Goal: Task Accomplishment & Management: Manage account settings

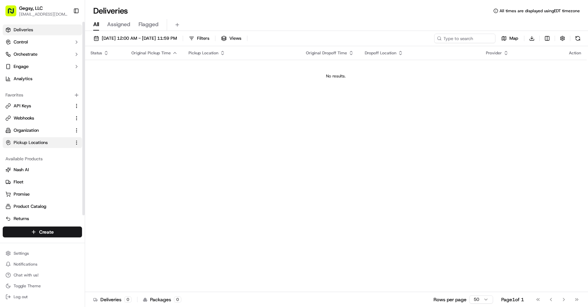
click at [40, 139] on button "Pickup Locations" at bounding box center [42, 142] width 79 height 11
click at [32, 207] on span "Product Catalog" at bounding box center [30, 207] width 33 height 6
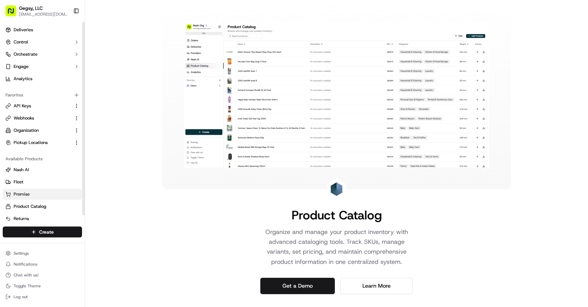
click at [36, 192] on link "Promise" at bounding box center [42, 194] width 74 height 6
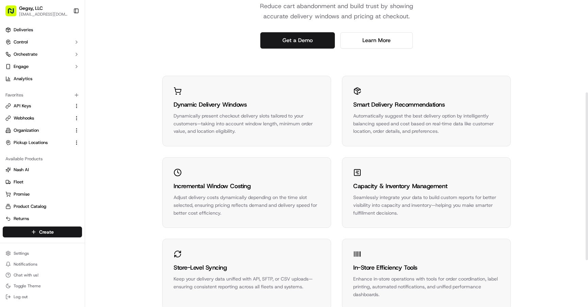
scroll to position [255, 0]
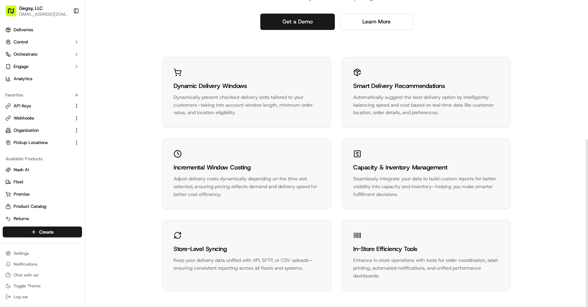
click at [378, 263] on div "Enhance in‑store operations with tools for order coordination, label printing, …" at bounding box center [426, 268] width 146 height 23
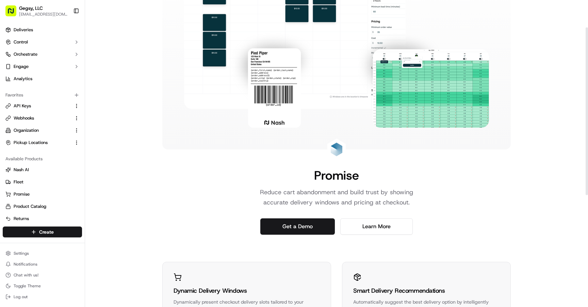
scroll to position [0, 0]
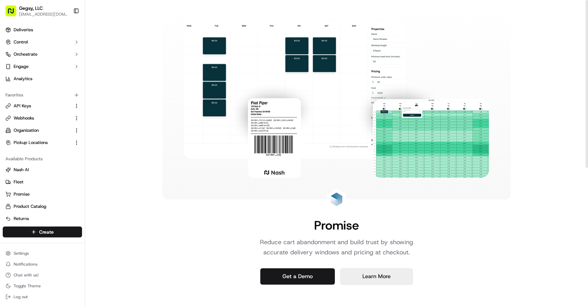
click at [352, 278] on link "Learn More" at bounding box center [376, 277] width 72 height 16
click at [20, 183] on span "Fleet" at bounding box center [19, 182] width 10 height 6
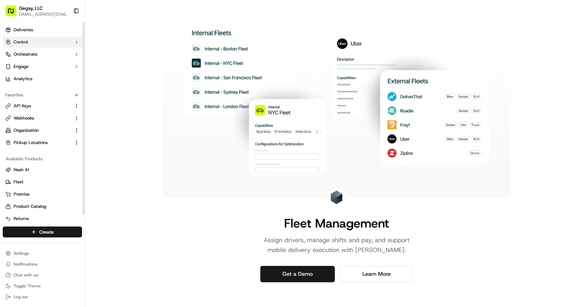
click at [36, 44] on button "Control" at bounding box center [42, 42] width 79 height 11
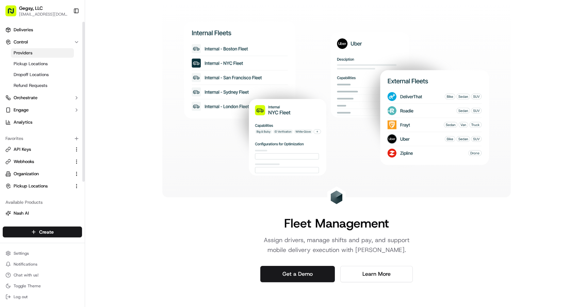
click at [32, 54] on link "Providers" at bounding box center [42, 53] width 63 height 10
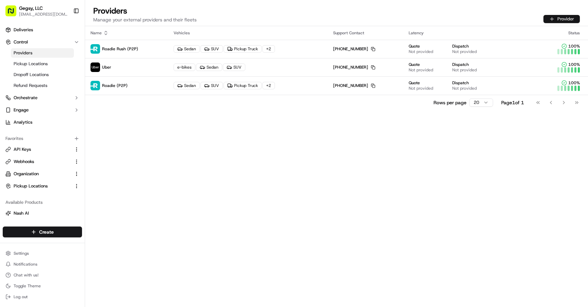
click at [559, 18] on button "Provider" at bounding box center [561, 19] width 36 height 8
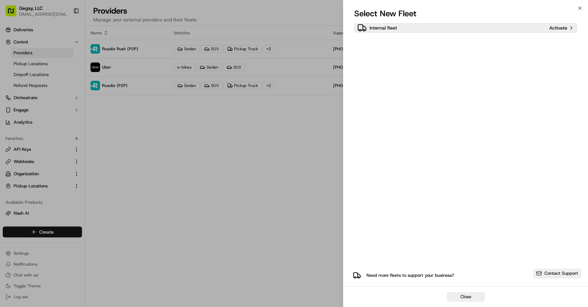
click at [557, 28] on p "Activate" at bounding box center [558, 27] width 18 height 7
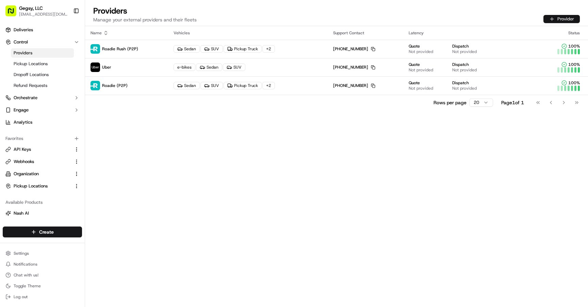
click at [557, 17] on button "Provider" at bounding box center [561, 19] width 36 height 8
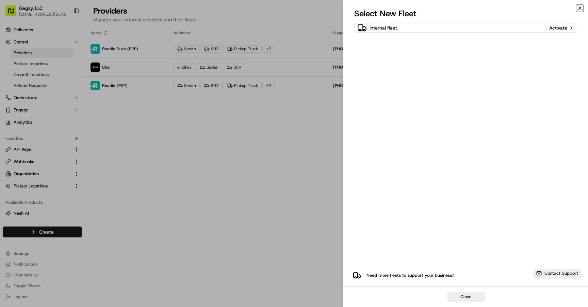
click at [579, 8] on icon "button" at bounding box center [579, 8] width 3 height 3
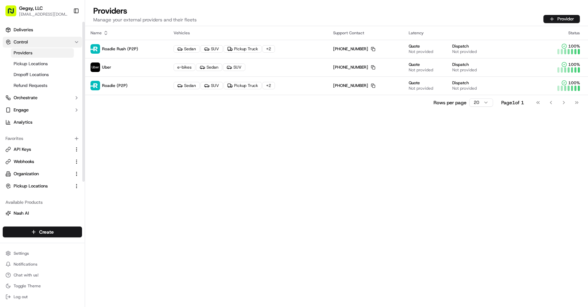
click at [38, 42] on button "Control" at bounding box center [42, 42] width 79 height 11
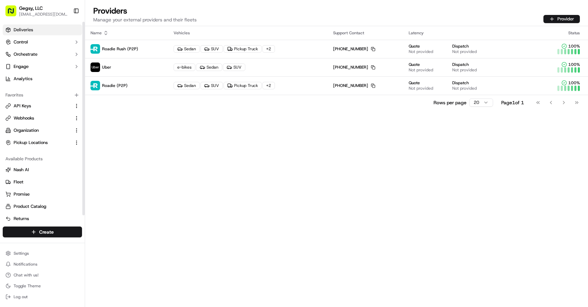
click at [31, 29] on span "Deliveries" at bounding box center [23, 30] width 19 height 6
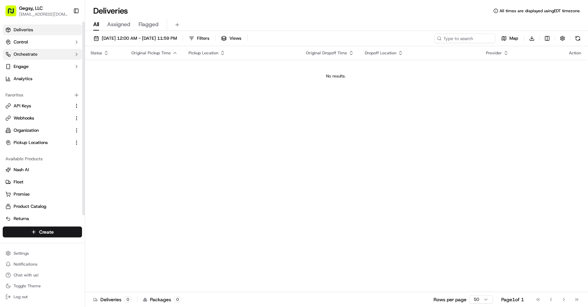
click at [30, 52] on span "Orchestrate" at bounding box center [26, 54] width 24 height 6
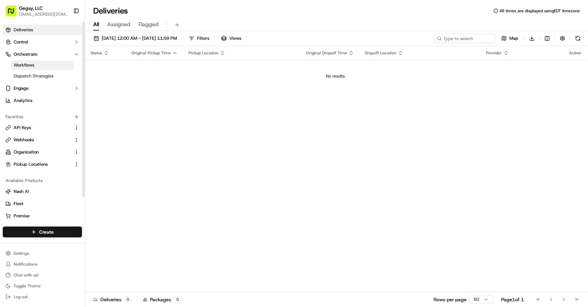
click at [30, 65] on span "Workflows" at bounding box center [24, 65] width 21 height 6
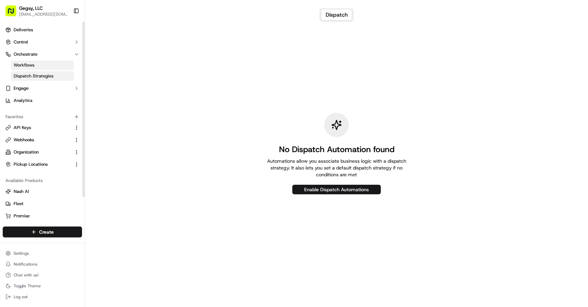
click at [32, 74] on span "Dispatch Strategies" at bounding box center [34, 76] width 40 height 6
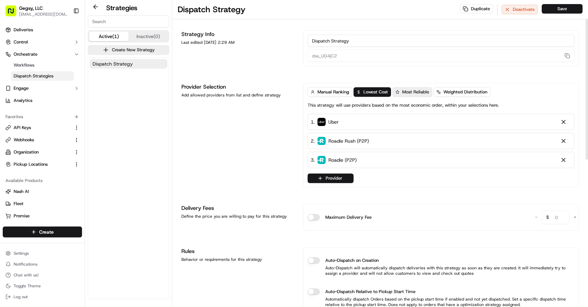
click at [410, 95] on span "Most Reliable" at bounding box center [415, 92] width 27 height 6
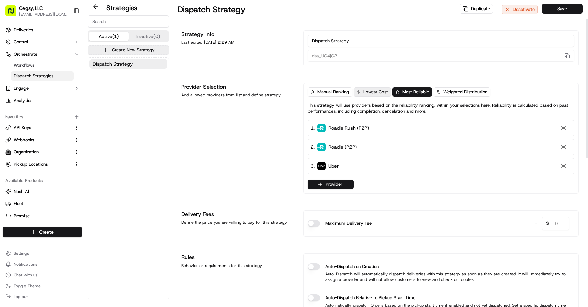
click at [378, 95] on button "Lowest Cost" at bounding box center [371, 92] width 37 height 10
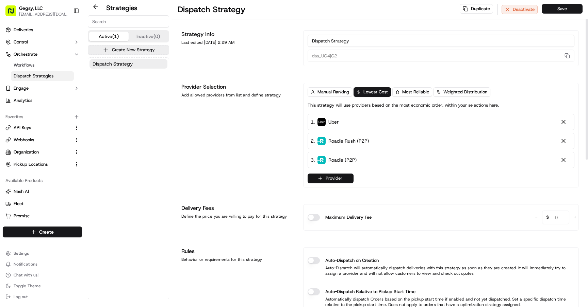
click at [348, 178] on button "Provider" at bounding box center [330, 179] width 46 height 10
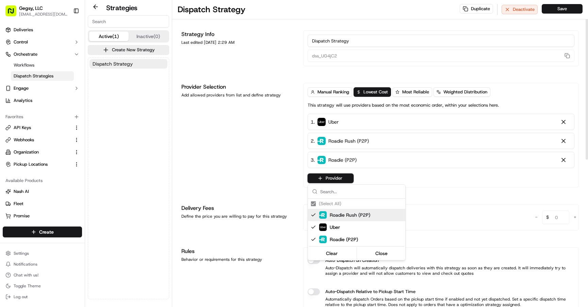
click at [291, 180] on html "Gegsy, LLC services@gegsy.com Toggle Sidebar Deliveries Control Orchestrate Wor…" at bounding box center [294, 153] width 588 height 307
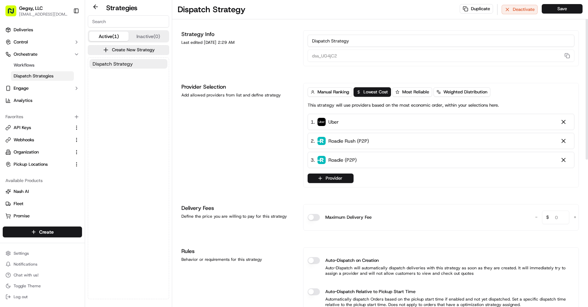
scroll to position [1, 0]
click at [312, 39] on input "Dispatch Strategy" at bounding box center [440, 40] width 267 height 12
click at [318, 39] on input "GEgsys Dispatch Strategy" at bounding box center [440, 40] width 267 height 12
click at [329, 39] on input "Gegsys Dispatch Strategy" at bounding box center [440, 40] width 267 height 12
type input "Gegsy Dispatch Strategy"
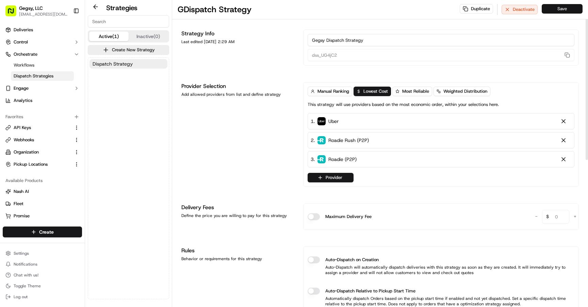
click at [558, 6] on button "Save" at bounding box center [561, 9] width 41 height 10
click at [249, 134] on div "Provider Selection Add allowed providers from list and define strategy" at bounding box center [238, 134] width 114 height 105
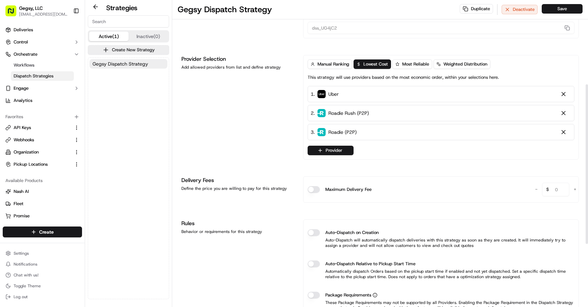
scroll to position [0, 0]
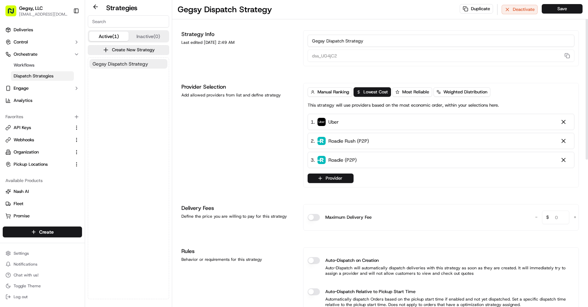
click at [143, 64] on span "Gegsy Dispatch Strategy" at bounding box center [119, 64] width 55 height 7
click at [145, 35] on button "Inactive (0)" at bounding box center [148, 37] width 39 height 10
click at [120, 36] on button "Active (1)" at bounding box center [108, 37] width 39 height 10
click at [120, 51] on button "Create New Strategy" at bounding box center [128, 50] width 81 height 10
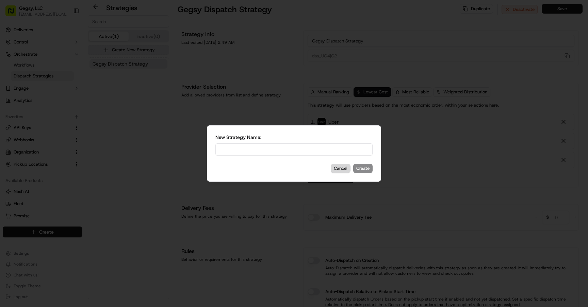
click at [344, 169] on button "Cancel" at bounding box center [341, 169] width 20 height 10
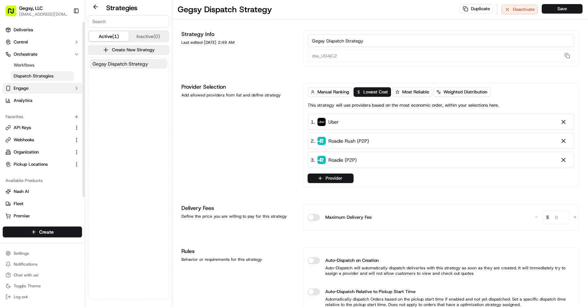
click at [25, 85] on span "Engage" at bounding box center [21, 88] width 15 height 6
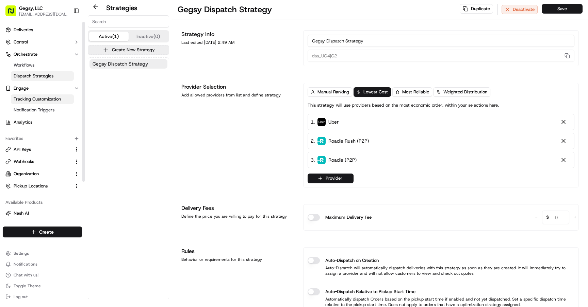
click at [34, 101] on span "Tracking Customization" at bounding box center [37, 99] width 47 height 6
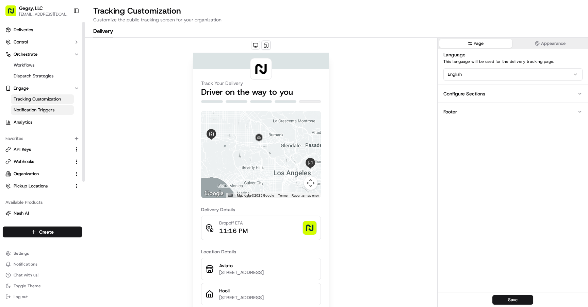
click at [41, 114] on link "Notification Triggers" at bounding box center [42, 110] width 63 height 10
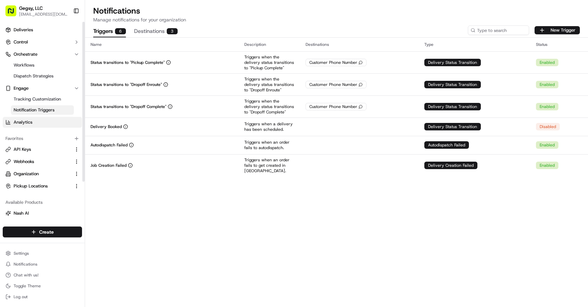
click at [38, 122] on link "Analytics" at bounding box center [42, 122] width 79 height 11
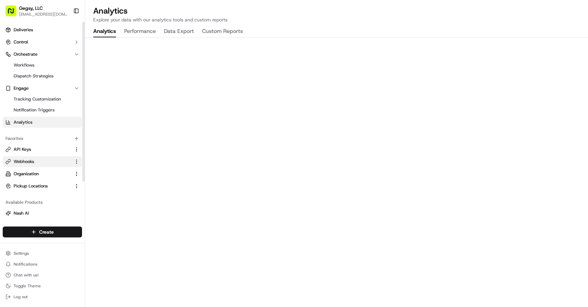
click at [31, 163] on span "Webhooks" at bounding box center [24, 162] width 20 height 6
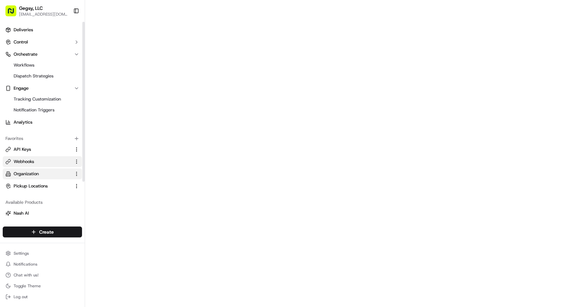
click at [28, 172] on span "Organization" at bounding box center [26, 174] width 25 height 6
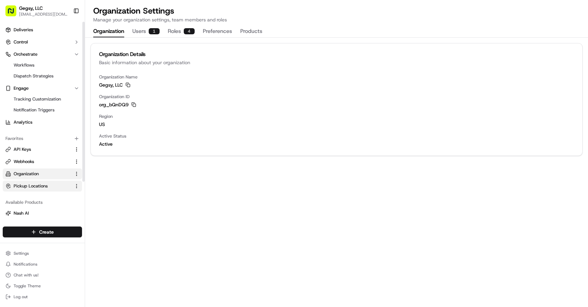
click at [28, 182] on button "Pickup Locations" at bounding box center [42, 186] width 79 height 11
click at [24, 215] on span "Nash AI" at bounding box center [21, 213] width 15 height 6
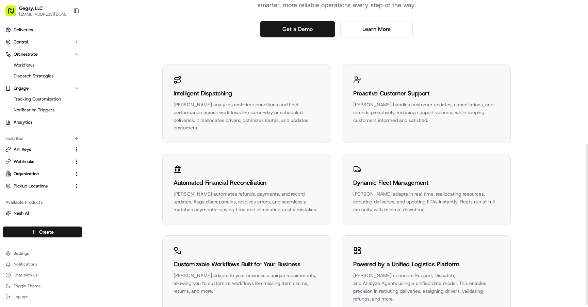
scroll to position [276, 0]
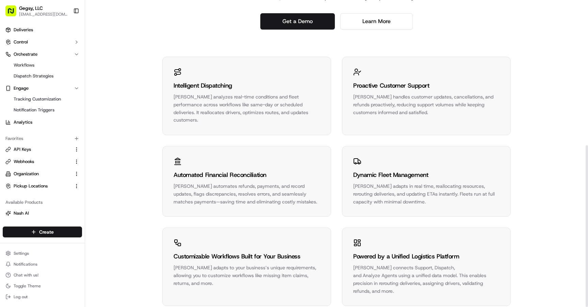
click at [216, 95] on div "Nash AI analyzes real-time conditions and fleet performance across workflows li…" at bounding box center [246, 108] width 146 height 31
click at [211, 183] on div "Nash AI automates refunds, payments, and record updates, flags discrepancies, r…" at bounding box center [246, 194] width 146 height 23
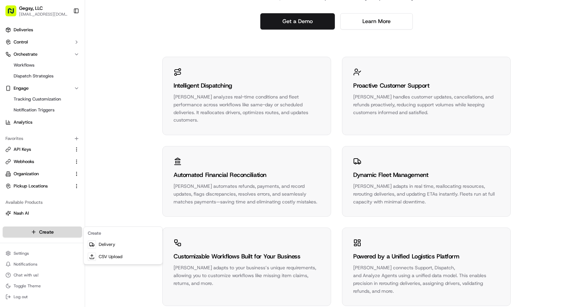
click at [45, 234] on html "Gegsy, LLC services@gegsy.com Toggle Sidebar Deliveries Control Orchestrate Wor…" at bounding box center [294, 153] width 588 height 307
click at [38, 255] on html "Gegsy, LLC services@gegsy.com Toggle Sidebar Deliveries Control Orchestrate Wor…" at bounding box center [294, 153] width 588 height 307
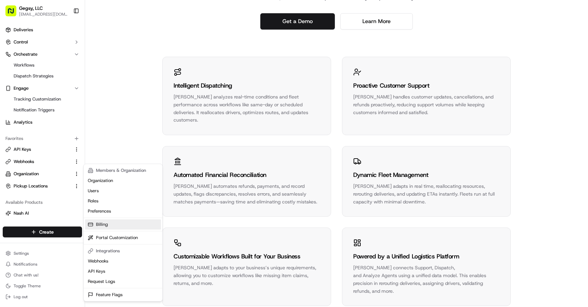
click at [105, 223] on link "Billing" at bounding box center [123, 225] width 76 height 10
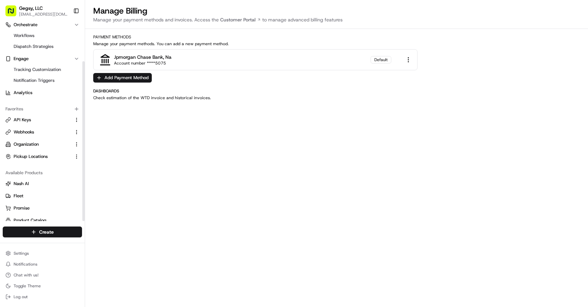
scroll to position [49, 0]
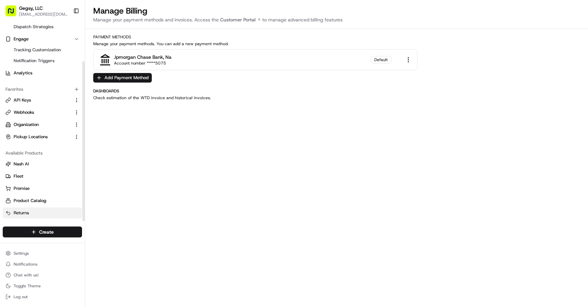
click at [28, 212] on span "Returns" at bounding box center [21, 213] width 15 height 6
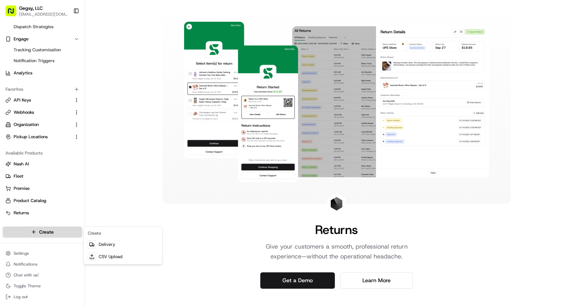
click at [28, 232] on html "Gegsy, LLC services@gegsy.com Toggle Sidebar Deliveries Control Orchestrate Wor…" at bounding box center [294, 153] width 588 height 307
click at [24, 258] on html "Gegsy, LLC services@gegsy.com Toggle Sidebar Deliveries Control Orchestrate Wor…" at bounding box center [294, 153] width 588 height 307
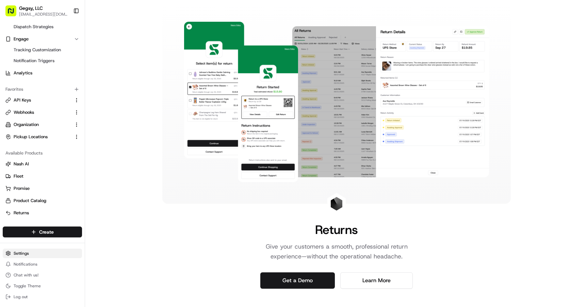
click at [24, 256] on html "Gegsy, LLC services@gegsy.com Toggle Sidebar Deliveries Control Orchestrate Wor…" at bounding box center [294, 153] width 588 height 307
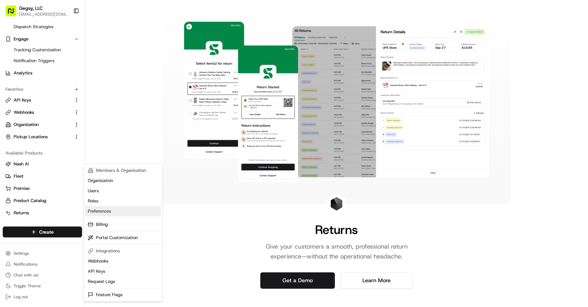
click at [94, 212] on link "Preferences" at bounding box center [123, 211] width 76 height 10
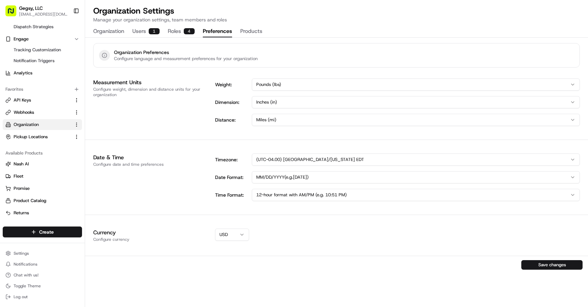
click at [289, 84] on html "Gegsy, LLC services@gegsy.com Toggle Sidebar Deliveries Control Orchestrate Wor…" at bounding box center [294, 153] width 588 height 307
click at [289, 70] on html "Gegsy, LLC services@gegsy.com Toggle Sidebar Deliveries Control Orchestrate Wor…" at bounding box center [294, 153] width 588 height 307
click at [283, 97] on html "Gegsy, LLC services@gegsy.com Toggle Sidebar Deliveries Control Orchestrate Wor…" at bounding box center [294, 153] width 588 height 307
click at [281, 120] on html "Gegsy, LLC services@gegsy.com Toggle Sidebar Deliveries Control Orchestrate Wor…" at bounding box center [294, 153] width 588 height 307
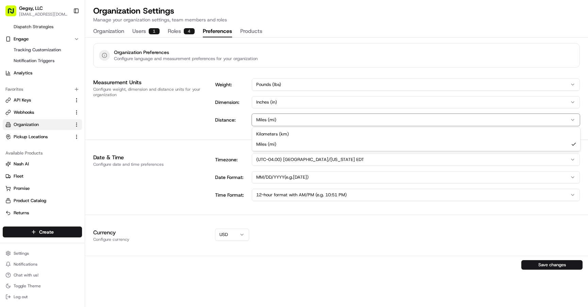
click at [281, 120] on html "Gegsy, LLC services@gegsy.com Toggle Sidebar Deliveries Control Orchestrate Wor…" at bounding box center [294, 153] width 588 height 307
click at [170, 165] on div "Configure date and time preferences" at bounding box center [150, 164] width 114 height 5
click at [236, 234] on html "Gegsy, LLC services@gegsy.com Toggle Sidebar Deliveries Control Orchestrate Wor…" at bounding box center [294, 153] width 588 height 307
click at [177, 233] on html "Gegsy, LLC services@gegsy.com Toggle Sidebar Deliveries Control Orchestrate Wor…" at bounding box center [294, 153] width 588 height 307
